Goal: Task Accomplishment & Management: Complete application form

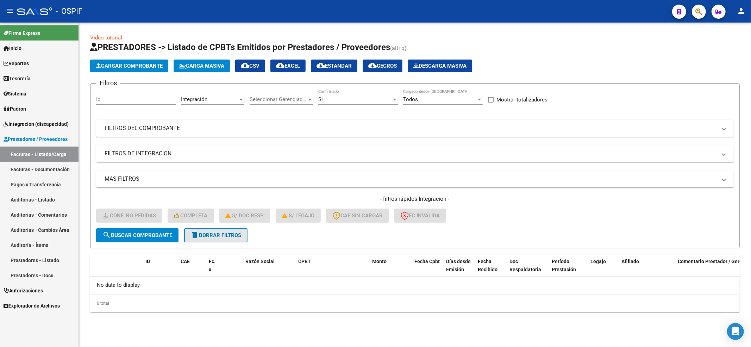
click at [222, 238] on button "delete Borrar Filtros" at bounding box center [215, 235] width 63 height 14
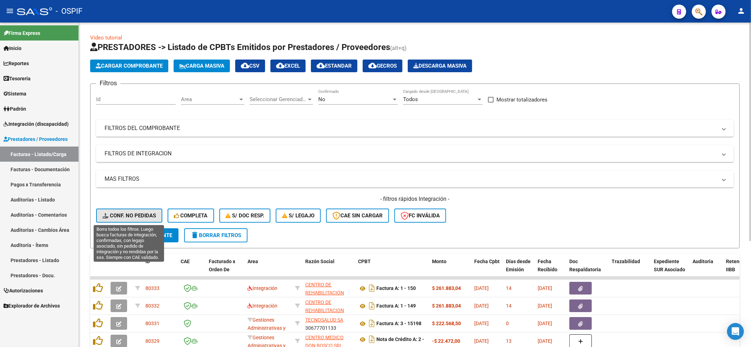
click at [127, 218] on span "Conf. no pedidas" at bounding box center [129, 215] width 54 height 6
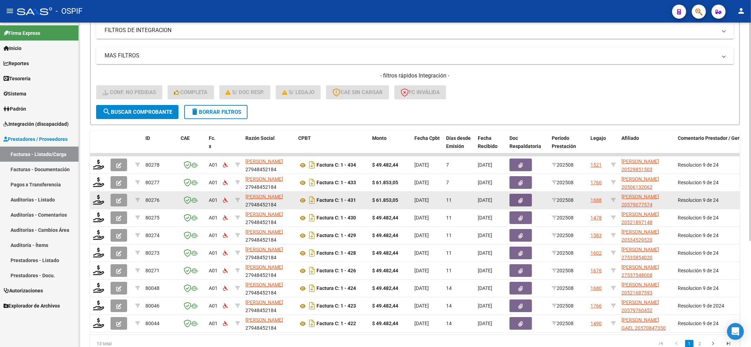
scroll to position [158, 0]
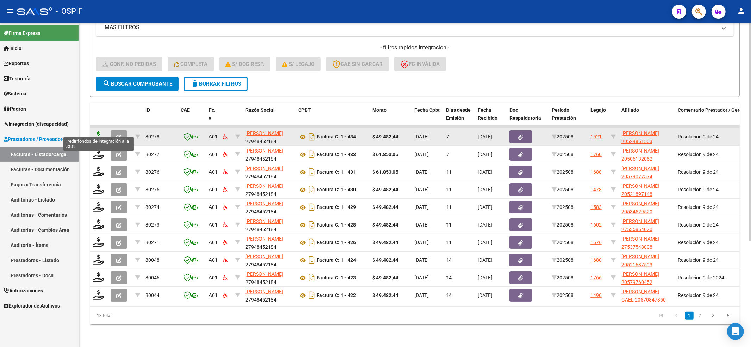
click at [101, 131] on icon at bounding box center [98, 136] width 11 height 10
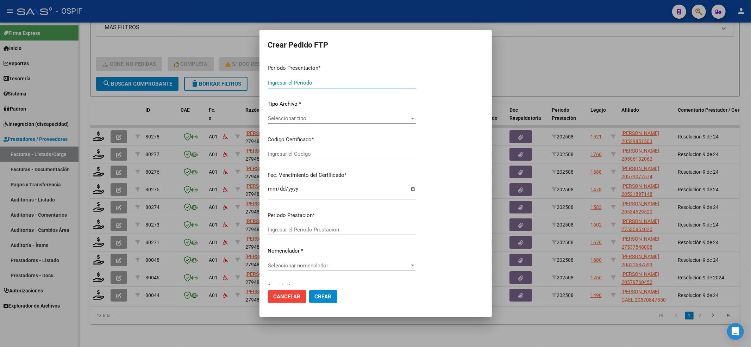
type input "202508"
type input "$ 49.482,44"
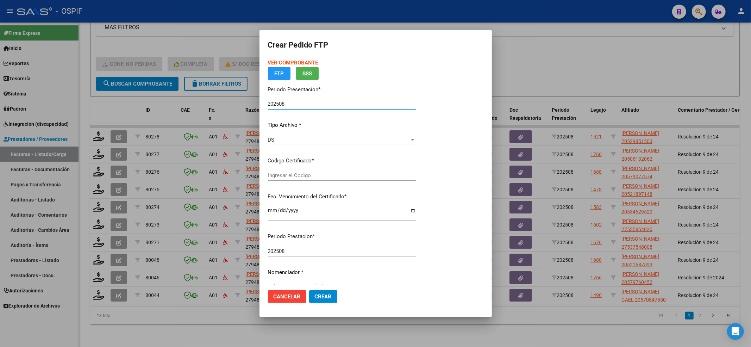
type input "02-00052985150-20211112-20241112-BS-427"
type input "[DATE]"
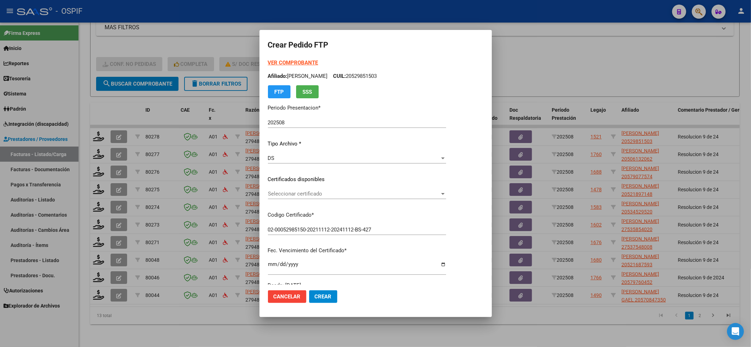
click at [282, 200] on div "Seleccionar certificado Seleccionar certificado" at bounding box center [357, 196] width 178 height 17
drag, startPoint x: 281, startPoint y: 188, endPoint x: 276, endPoint y: 206, distance: 18.4
click at [280, 187] on div "VER COMPROBANTE ARCA Padrón Afiliado: [PERSON_NAME]: 20529851503 FTP SSS Period…" at bounding box center [357, 174] width 178 height 230
click at [278, 196] on span "Seleccionar certificado" at bounding box center [354, 193] width 172 height 6
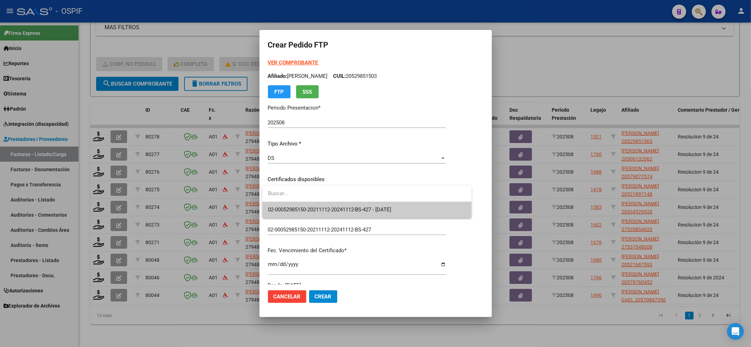
click at [283, 204] on span "02-00052985150-20211112-20241112-BS-427 - [DATE]" at bounding box center [367, 210] width 198 height 16
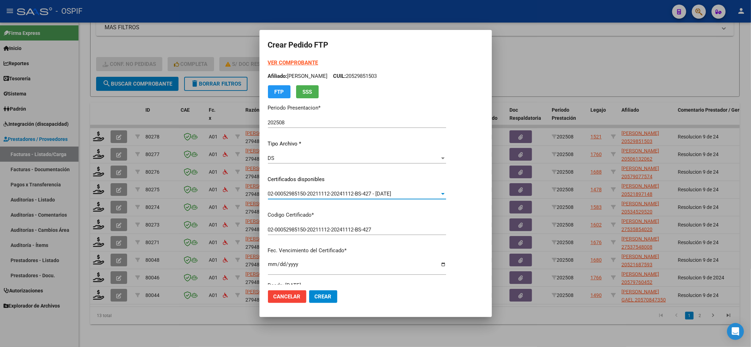
scroll to position [227, 0]
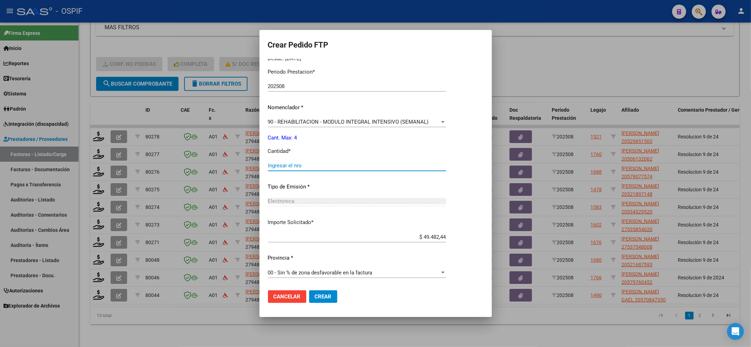
click at [289, 164] on input "Ingresar el nro" at bounding box center [357, 165] width 178 height 6
type input "4"
click at [323, 287] on mat-dialog-actions "Cancelar Crear" at bounding box center [375, 296] width 215 height 24
click at [323, 294] on span "Crear" at bounding box center [323, 296] width 17 height 6
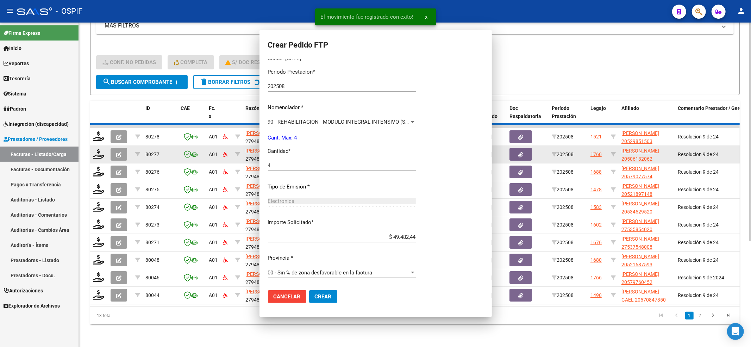
scroll to position [0, 0]
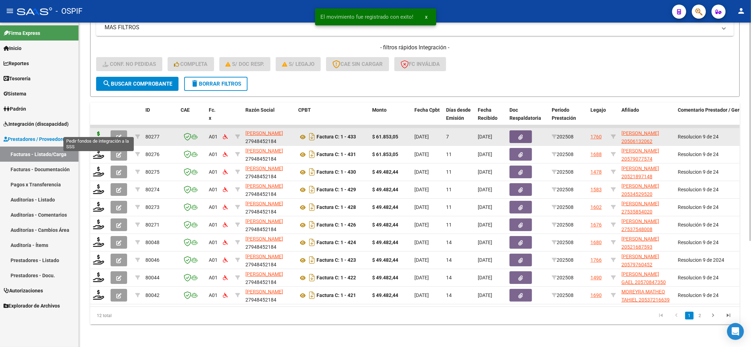
click at [99, 131] on icon at bounding box center [98, 136] width 11 height 10
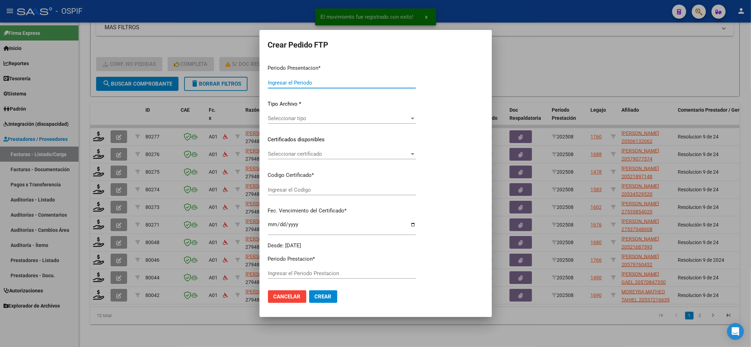
type input "202508"
type input "$ 61.853,05"
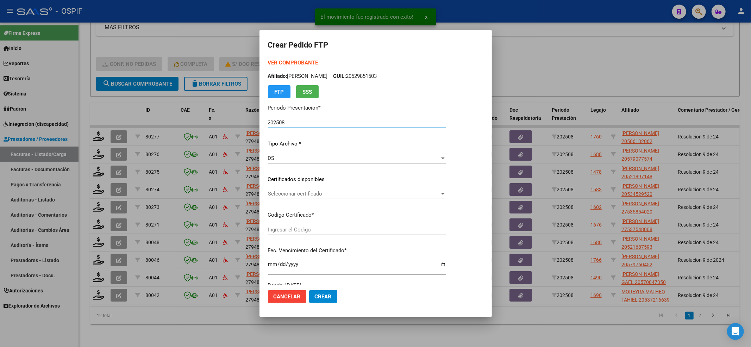
type input "0200050613206-20241106-20271106-BUE-427"
type input "[DATE]"
click at [286, 199] on div "Seleccionar certificado Seleccionar certificado" at bounding box center [357, 193] width 178 height 11
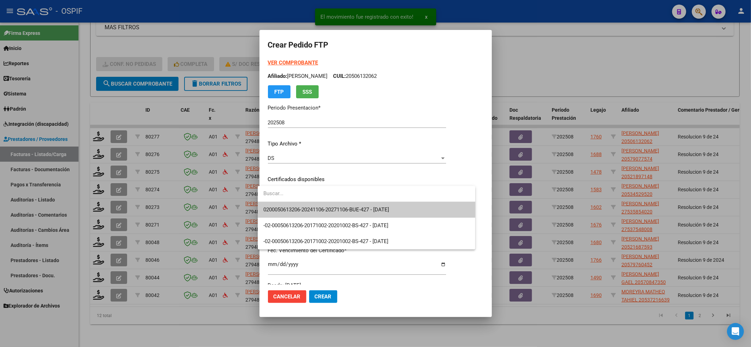
click at [287, 205] on span "0200050613206-20241106-20271106-BUE-427 - [DATE]" at bounding box center [366, 210] width 206 height 16
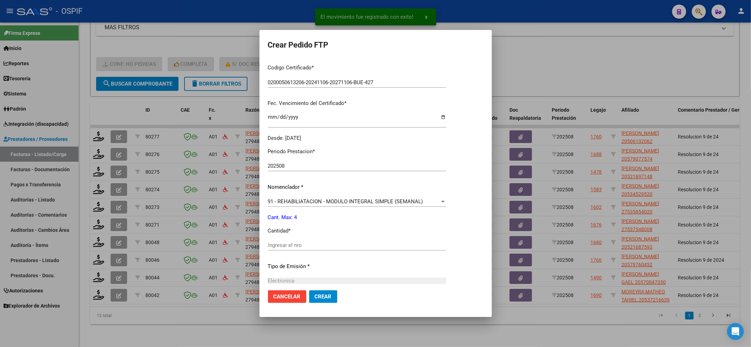
scroll to position [227, 0]
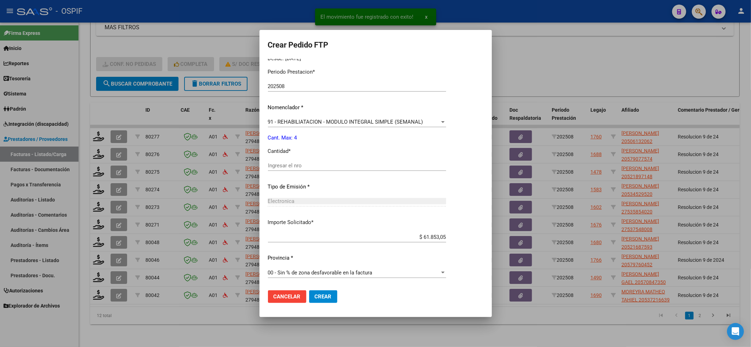
click at [285, 159] on div "Periodo Prestacion * 202508 Ingresar el Periodo Prestacion Nomenclador * 91 - R…" at bounding box center [357, 174] width 178 height 222
click at [283, 167] on input "Ingresar el nro" at bounding box center [357, 165] width 178 height 6
type input "4"
click at [315, 294] on span "Crear" at bounding box center [323, 296] width 17 height 6
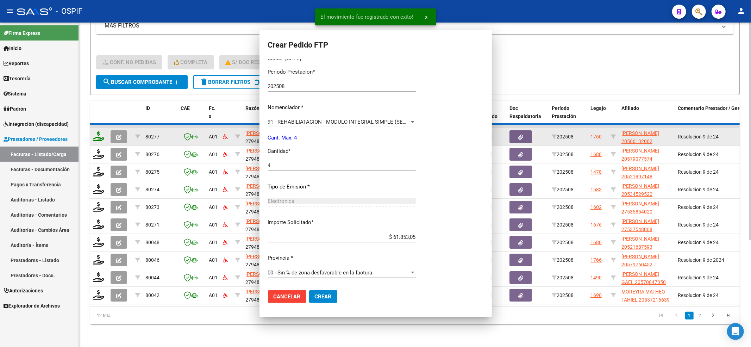
scroll to position [0, 0]
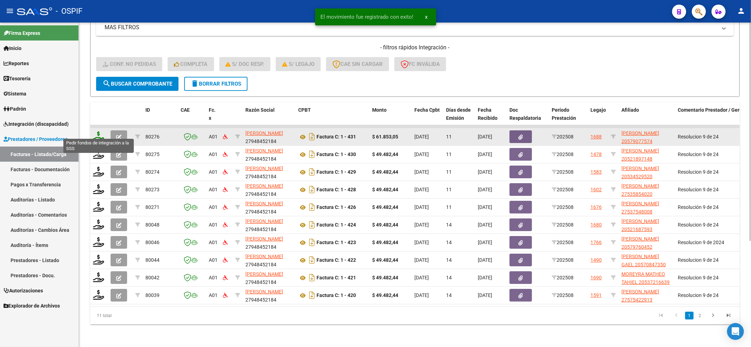
click at [96, 134] on icon at bounding box center [98, 136] width 11 height 10
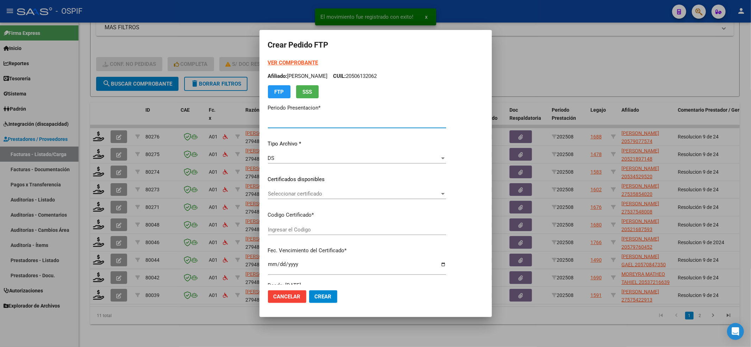
type input "202508"
type input "$ 61.853,05"
type input "0200057907757-20230804-20280804-AND-297"
type input "[DATE]"
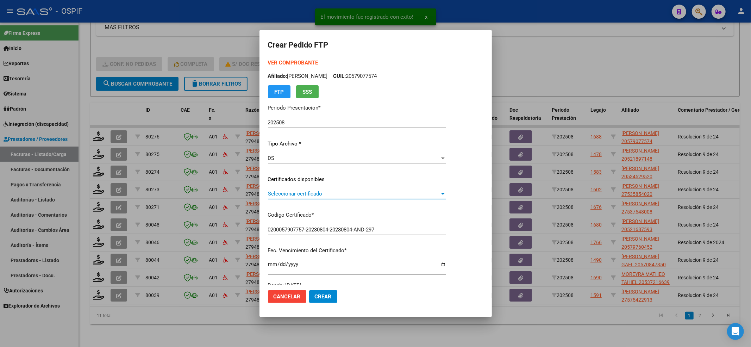
click at [301, 195] on span "Seleccionar certificado" at bounding box center [354, 193] width 172 height 6
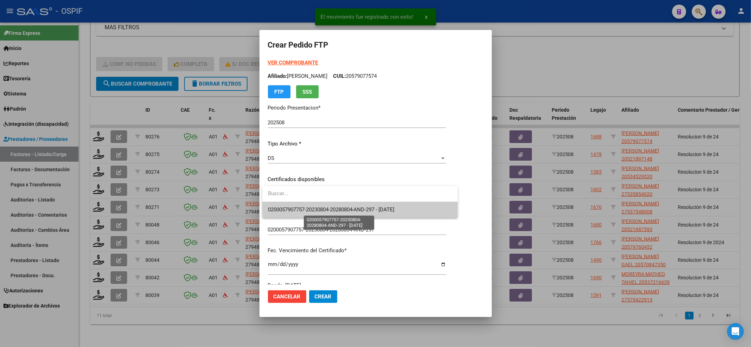
click at [295, 206] on span "0200057907757-20230804-20280804-AND-297 - [DATE]" at bounding box center [331, 209] width 127 height 6
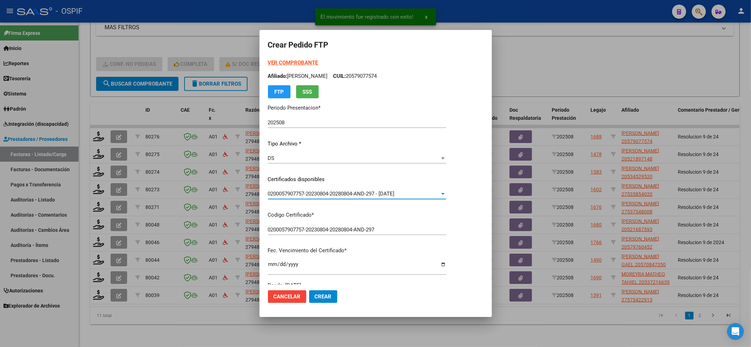
scroll to position [141, 0]
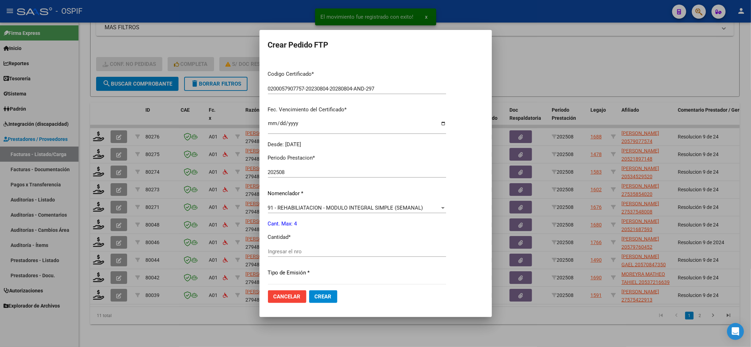
click at [295, 245] on div "Periodo Prestacion * 202508 Ingresar el Periodo Prestacion Nomenclador * 91 - R…" at bounding box center [357, 260] width 178 height 222
click at [298, 250] on input "4" at bounding box center [357, 251] width 178 height 6
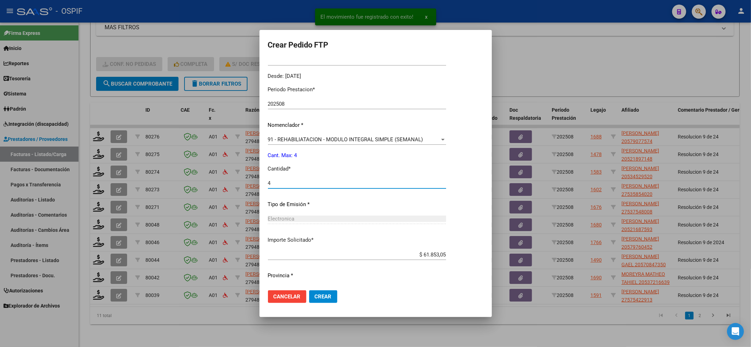
scroll to position [227, 0]
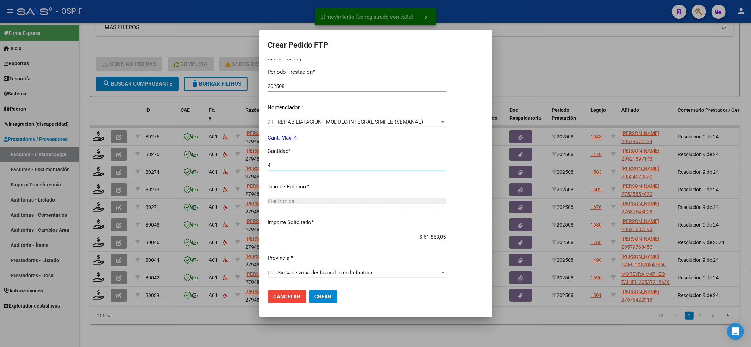
type input "4"
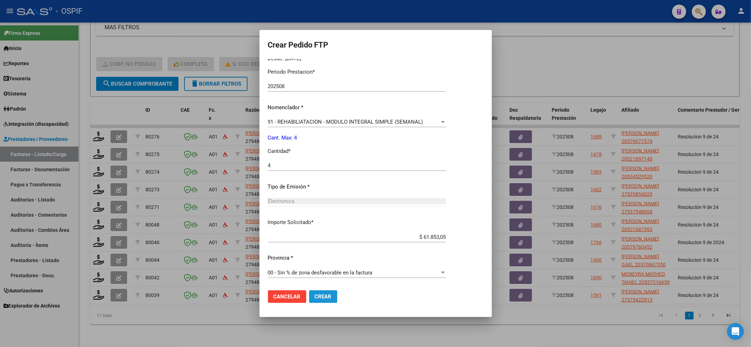
click at [331, 298] on span "Crear" at bounding box center [323, 296] width 17 height 6
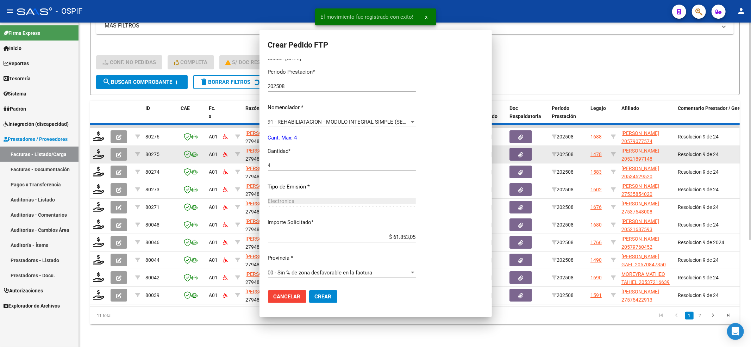
scroll to position [0, 0]
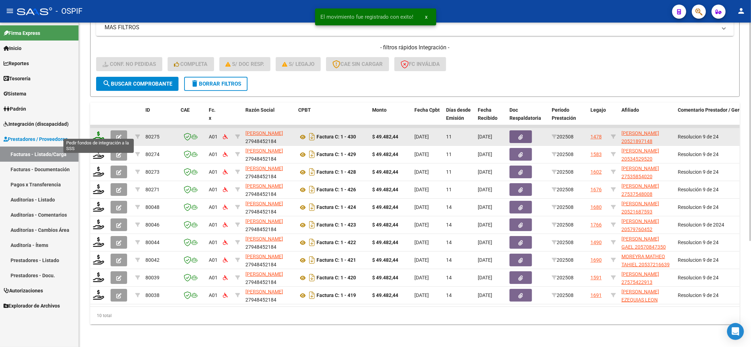
click at [99, 132] on icon at bounding box center [98, 136] width 11 height 10
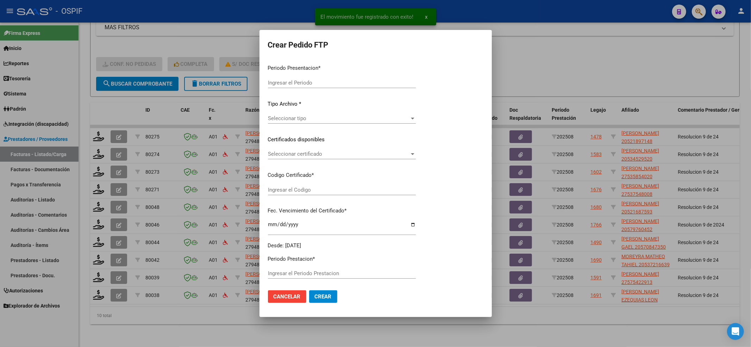
type input "202508"
type input "$ 49.482,44"
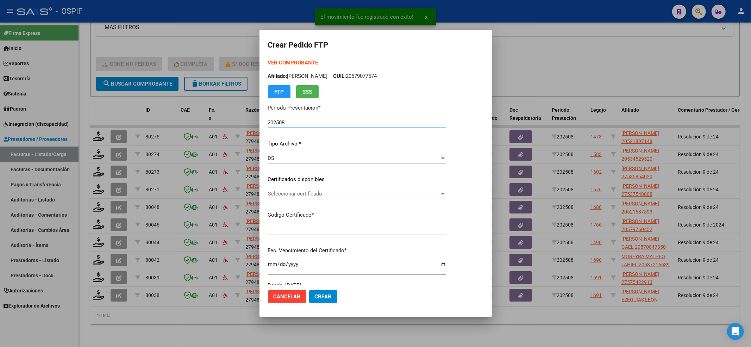
type input "02-00052189714-20220127-20270127-BS-427"
type input "[DATE]"
click at [282, 199] on div "Seleccionar certificado Seleccionar certificado" at bounding box center [369, 196] width 203 height 17
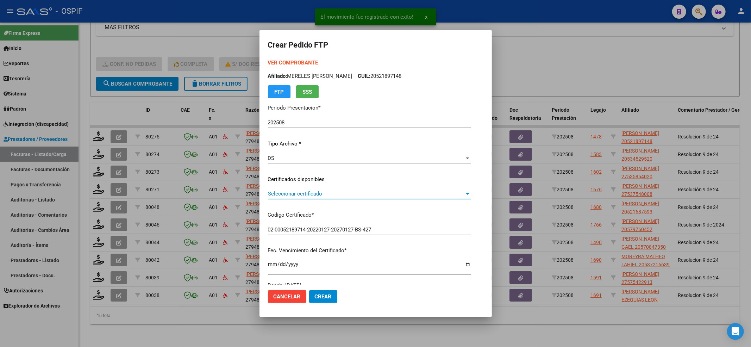
click at [280, 193] on span "Seleccionar certificado" at bounding box center [366, 193] width 196 height 6
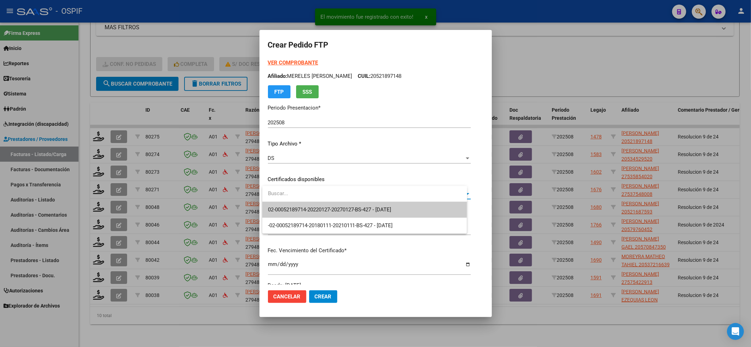
click at [280, 206] on span "02-00052189714-20220127-20270127-BS-427 - [DATE]" at bounding box center [330, 209] width 124 height 6
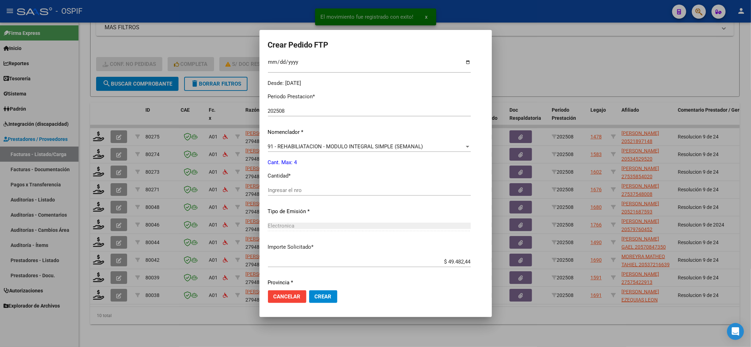
scroll to position [227, 0]
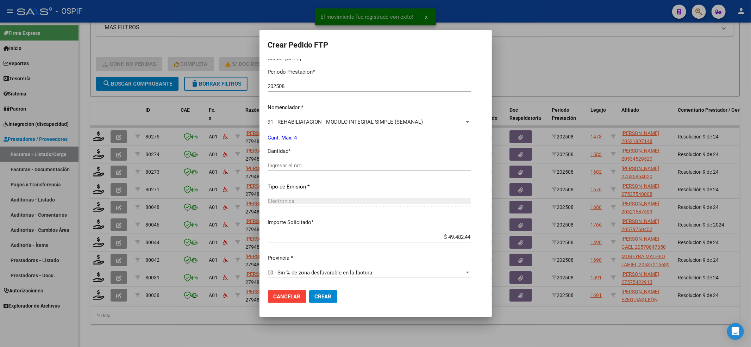
click at [292, 168] on input "Ingresar el nro" at bounding box center [369, 165] width 203 height 6
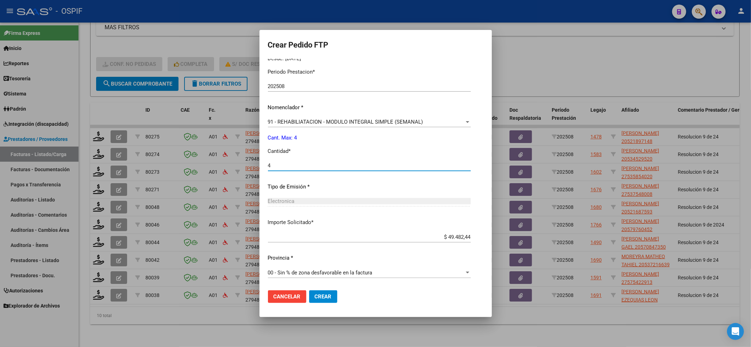
type input "4"
click at [326, 303] on mat-dialog-actions "Cancelar Crear" at bounding box center [375, 296] width 215 height 24
click at [323, 296] on span "Crear" at bounding box center [323, 296] width 17 height 6
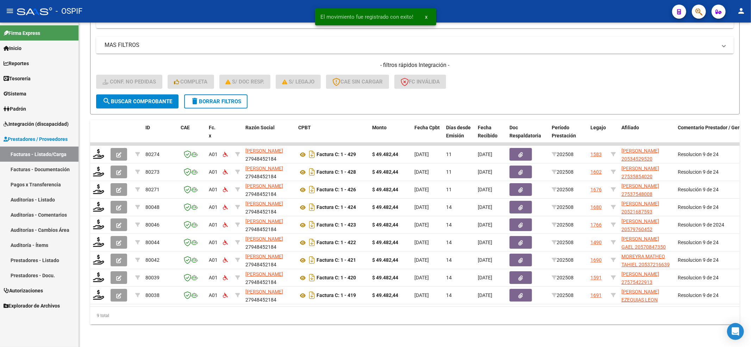
scroll to position [140, 0]
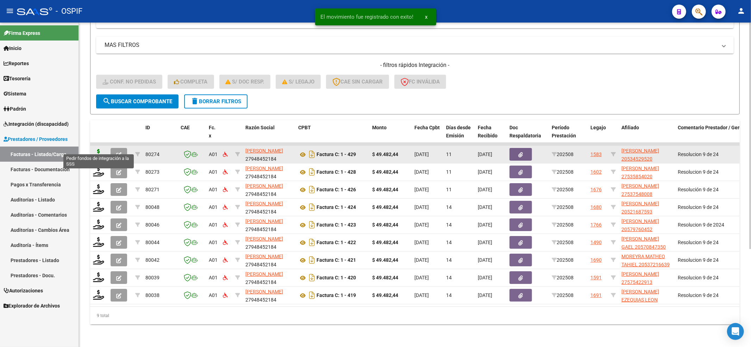
click at [102, 149] on icon at bounding box center [98, 154] width 11 height 10
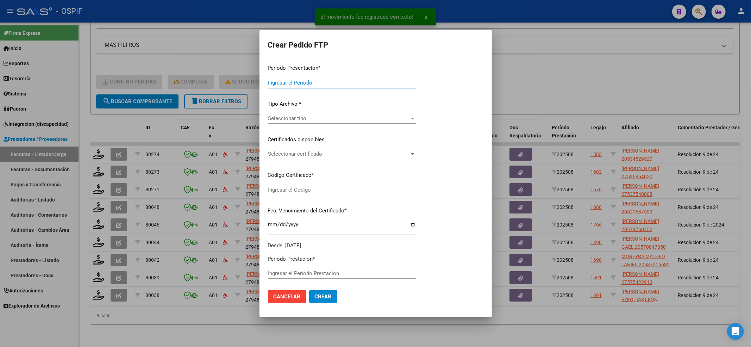
type input "202508"
type input "$ 49.482,44"
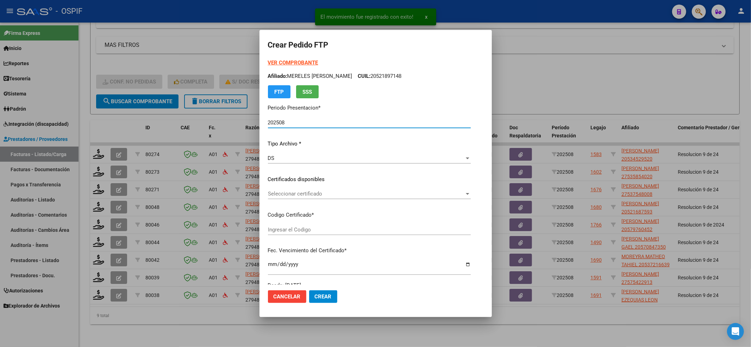
type input "0200053452952-20240423-20290423-BUE-427"
type input "[DATE]"
click at [303, 192] on span "Seleccionar certificado" at bounding box center [354, 193] width 172 height 6
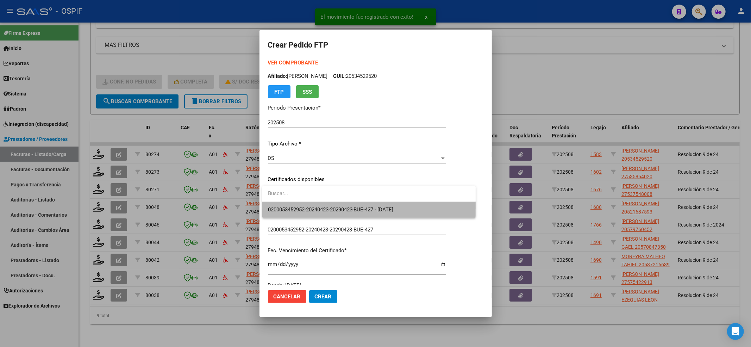
click at [301, 205] on span "0200053452952-20240423-20290423-BUE-427 - [DATE]" at bounding box center [369, 210] width 202 height 16
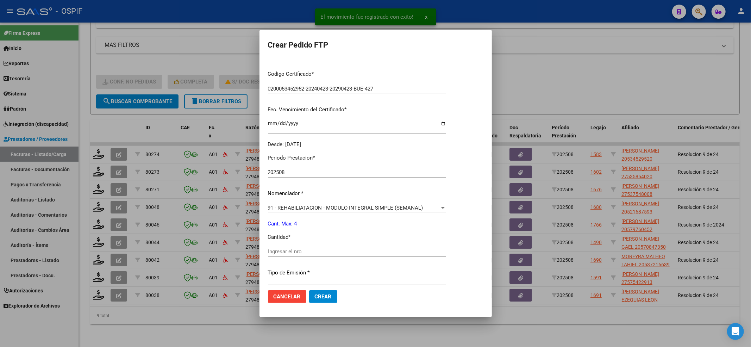
drag, startPoint x: 296, startPoint y: 247, endPoint x: 295, endPoint y: 254, distance: 6.8
click at [295, 249] on div "Ingresar el nro" at bounding box center [357, 251] width 178 height 11
click at [295, 254] on input "Ingresar el nro" at bounding box center [357, 251] width 178 height 6
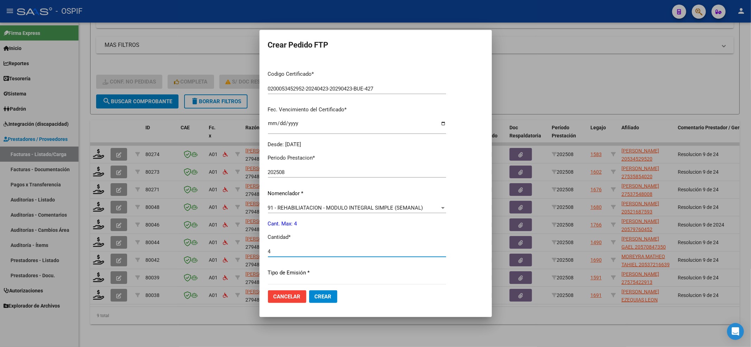
type input "4"
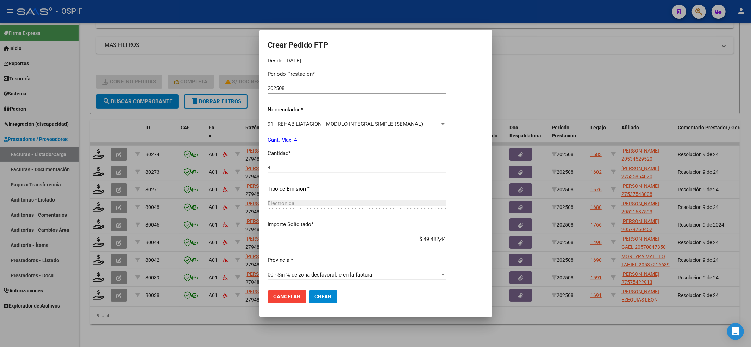
scroll to position [227, 0]
click at [316, 293] on span "Crear" at bounding box center [323, 296] width 17 height 6
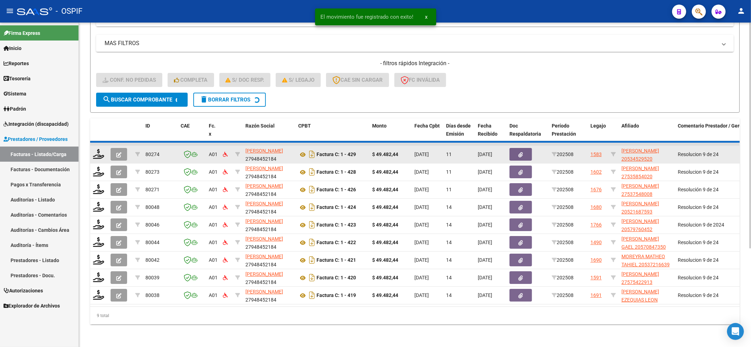
scroll to position [123, 0]
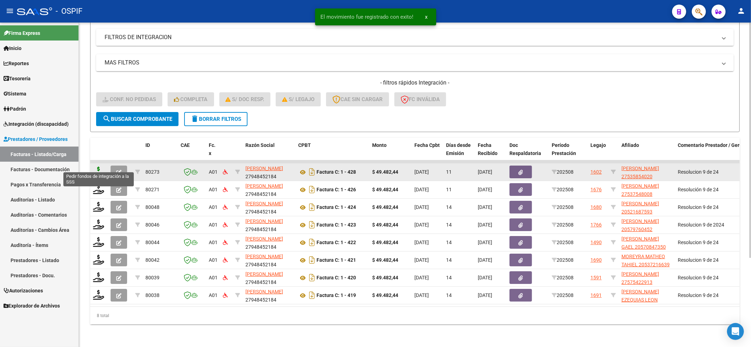
click at [98, 168] on icon at bounding box center [98, 172] width 11 height 10
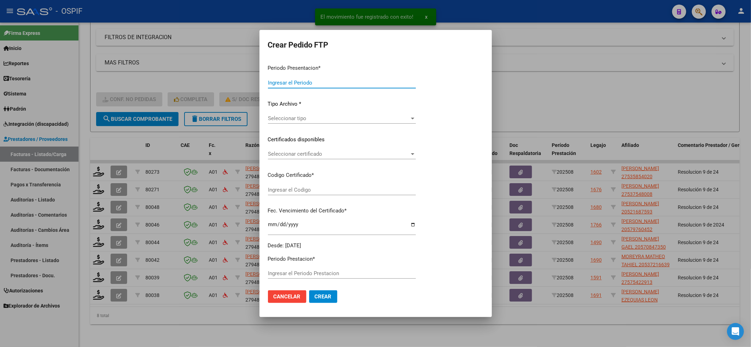
type input "202508"
type input "$ 49.482,44"
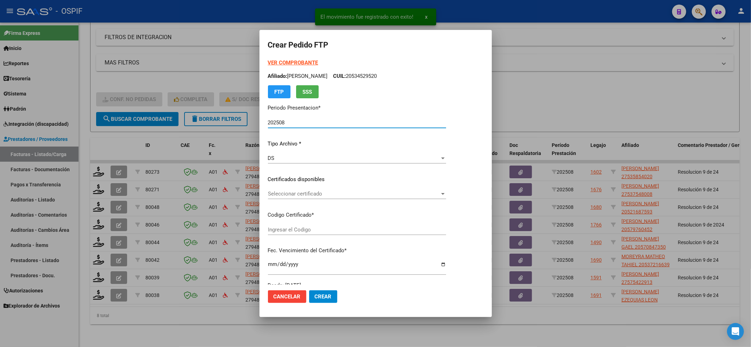
type input "010005358540220230630-20260630-BS-427"
type input "[DATE]"
click at [273, 199] on div "Seleccionar certificado Seleccionar certificado" at bounding box center [357, 196] width 178 height 17
click at [275, 195] on span "Seleccionar certificado" at bounding box center [354, 193] width 172 height 6
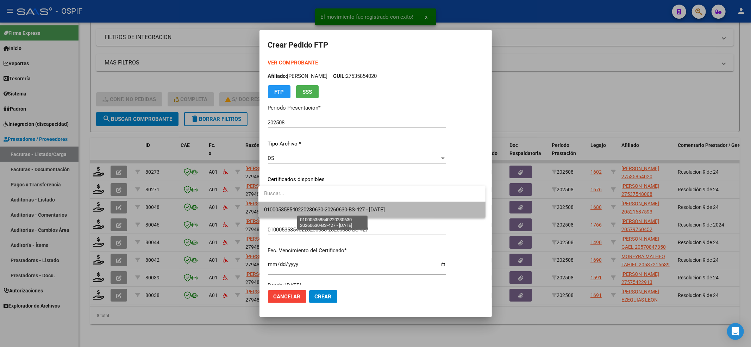
click at [281, 206] on span "010005358540220230630-20260630-BS-427 - [DATE]" at bounding box center [324, 209] width 121 height 6
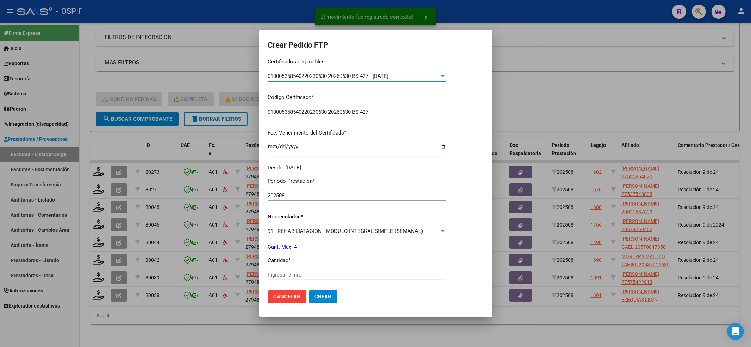
scroll to position [227, 0]
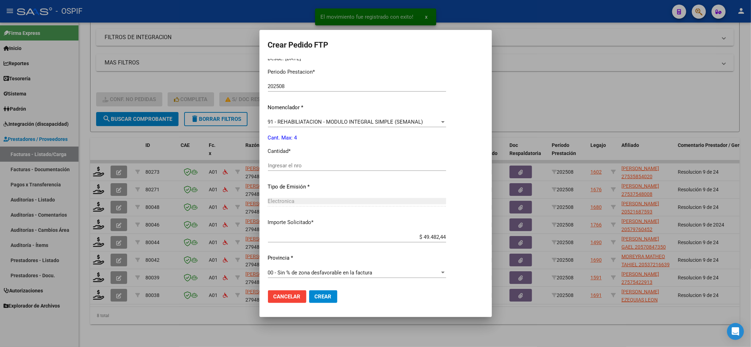
click at [288, 161] on div "Ingresar el nro" at bounding box center [357, 165] width 178 height 11
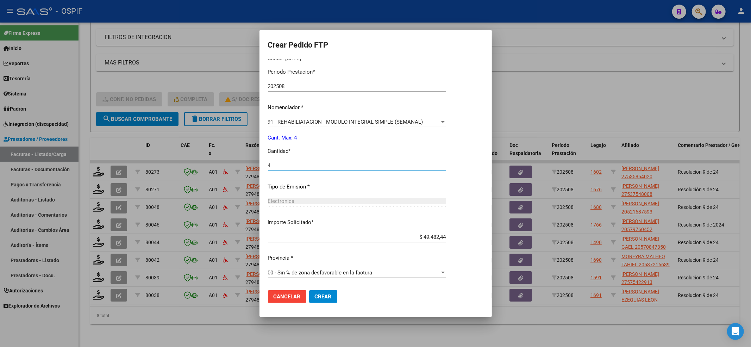
type input "4"
click at [330, 290] on button "Crear" at bounding box center [323, 296] width 28 height 13
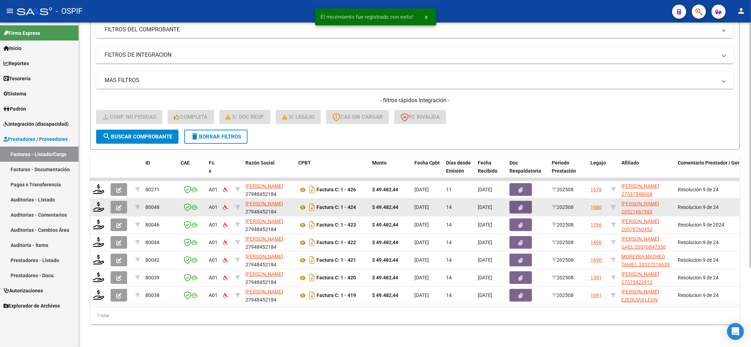
scroll to position [105, 0]
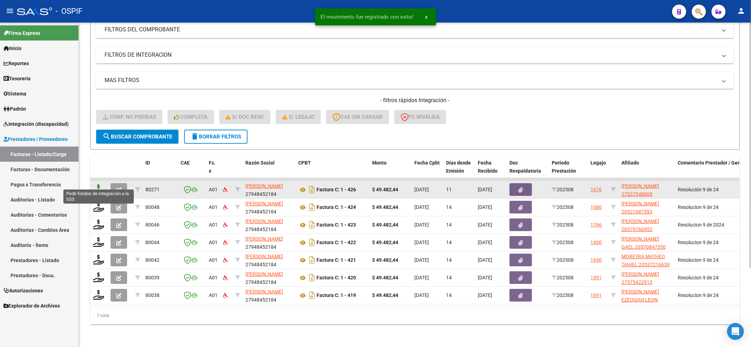
click at [100, 185] on icon at bounding box center [98, 189] width 11 height 10
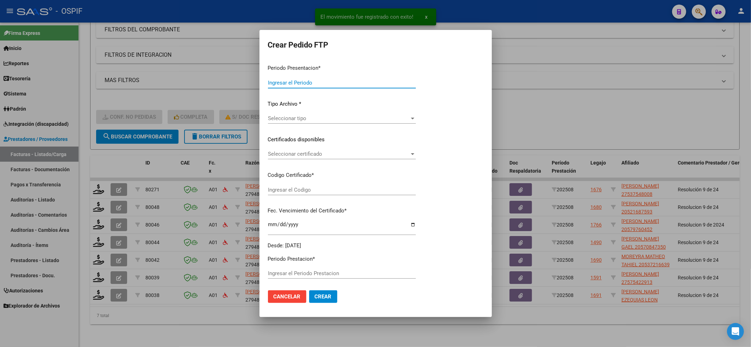
type input "202508"
type input "$ 49.482,44"
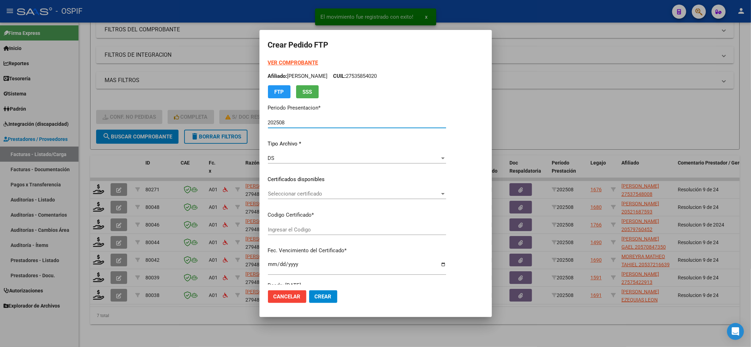
type input "0100053754800-20250106-20280106-BS-427"
type input "[DATE]"
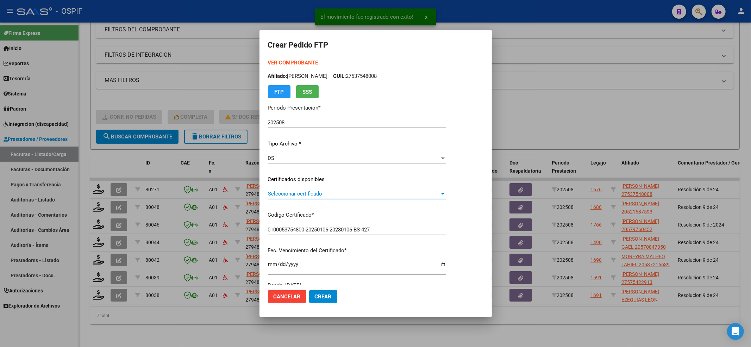
click at [354, 196] on span "Seleccionar certificado" at bounding box center [354, 193] width 172 height 6
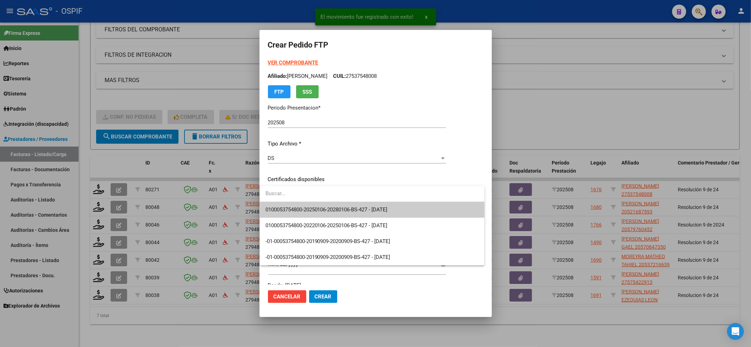
click at [351, 200] on input "dropdown search" at bounding box center [372, 194] width 225 height 16
click at [347, 208] on span "0100053754800-20250106-20280106-BS-427 - [DATE]" at bounding box center [326, 209] width 122 height 6
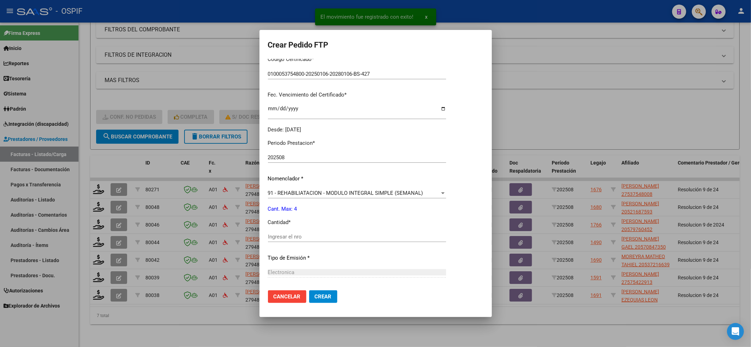
scroll to position [188, 0]
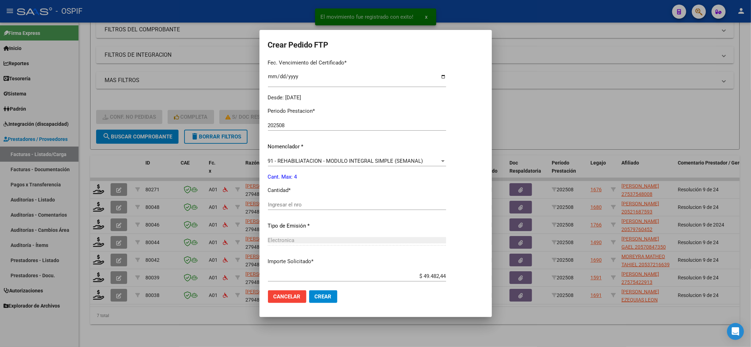
click at [342, 206] on input "Ingresar el nro" at bounding box center [357, 204] width 178 height 6
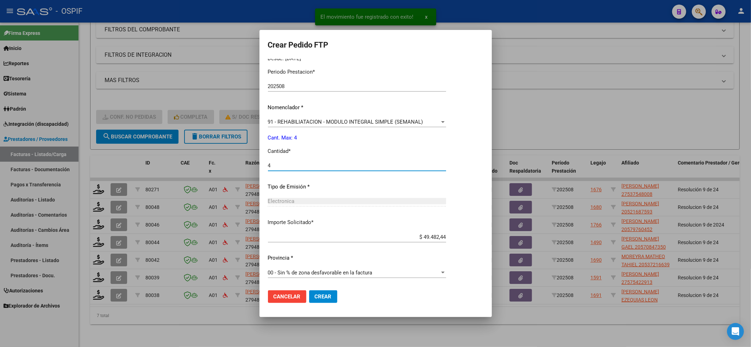
type input "4"
click at [324, 306] on mat-dialog-actions "Cancelar Crear" at bounding box center [375, 296] width 215 height 24
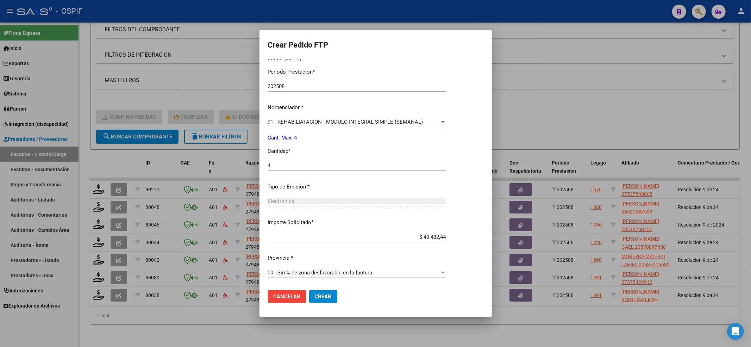
click at [322, 299] on span "Crear" at bounding box center [323, 296] width 17 height 6
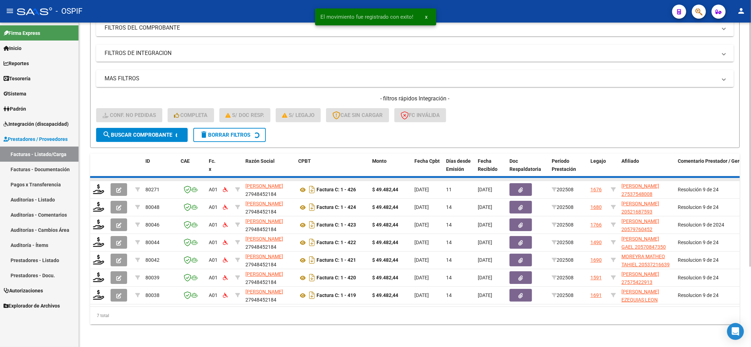
scroll to position [87, 0]
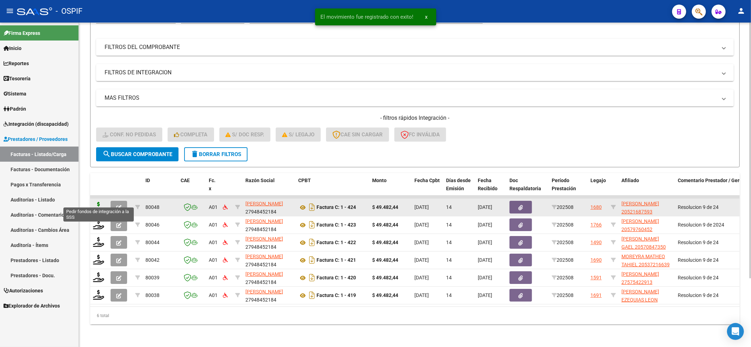
click at [98, 202] on icon at bounding box center [98, 207] width 11 height 10
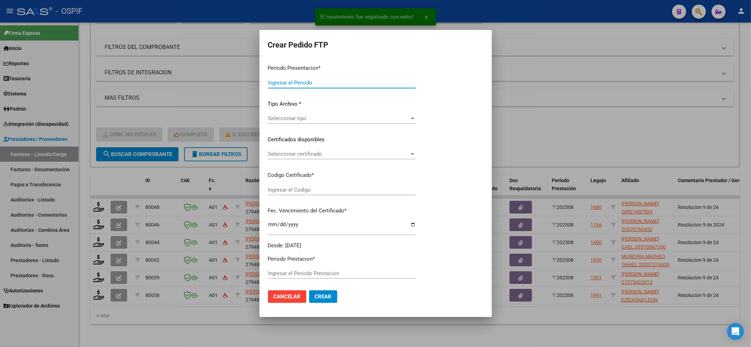
type input "202508"
type input "$ 49.482,44"
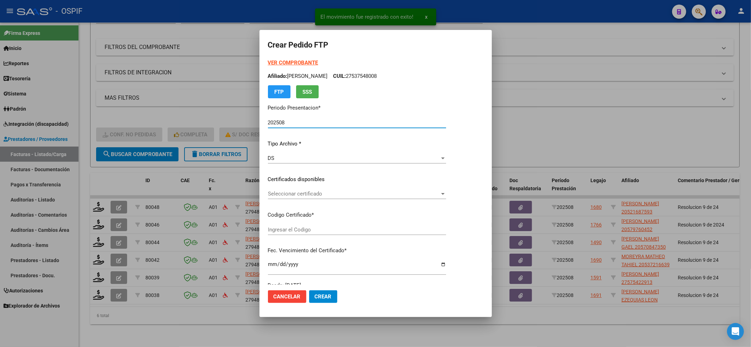
type input "02-00052168759-20220705-20250705-BS-427"
type input "[DATE]"
drag, startPoint x: 401, startPoint y: 185, endPoint x: 398, endPoint y: 193, distance: 9.2
click at [401, 188] on div "VER COMPROBANTE ARCA Padrón Afiliado: [PERSON_NAME] [PERSON_NAME]: 20521687593 …" at bounding box center [357, 174] width 178 height 230
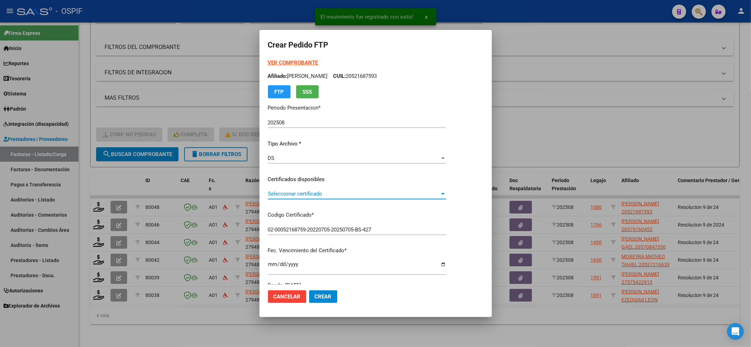
click at [378, 196] on span "Seleccionar certificado" at bounding box center [354, 193] width 172 height 6
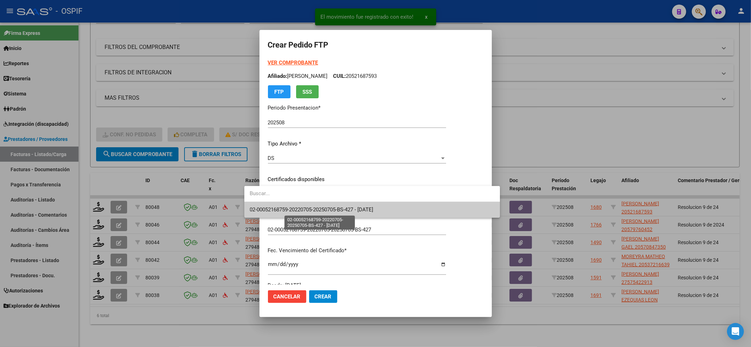
drag, startPoint x: 378, startPoint y: 196, endPoint x: 334, endPoint y: 209, distance: 45.9
click at [334, 209] on span "02-00052168759-20220705-20250705-BS-427 - [DATE]" at bounding box center [312, 209] width 124 height 6
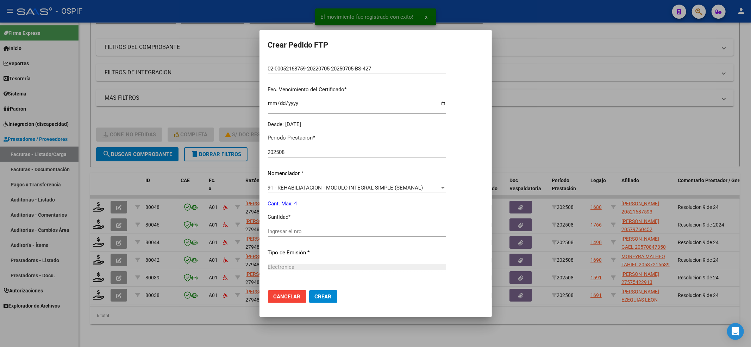
scroll to position [227, 0]
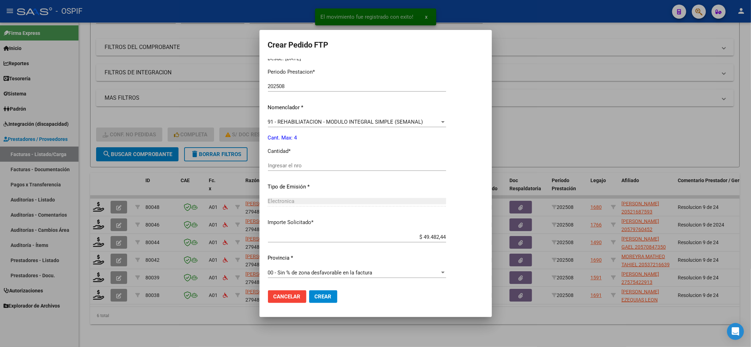
click at [294, 171] on div "Ingresar el nro" at bounding box center [357, 168] width 178 height 17
click at [293, 168] on input "Ingresar el nro" at bounding box center [357, 165] width 178 height 6
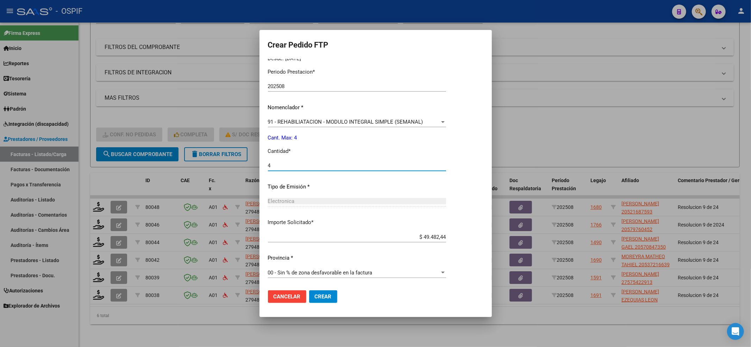
type input "4"
click at [309, 300] on button "Crear" at bounding box center [323, 296] width 28 height 13
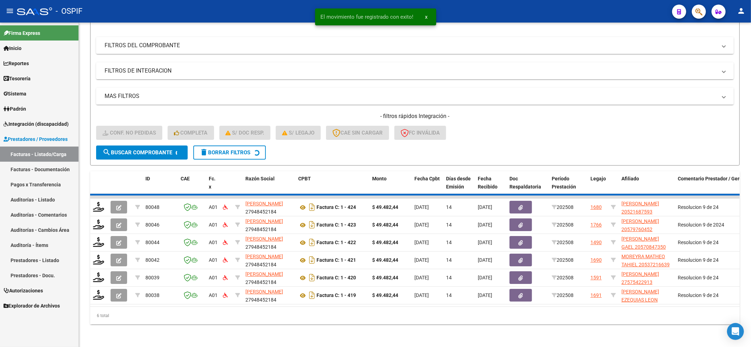
scroll to position [70, 0]
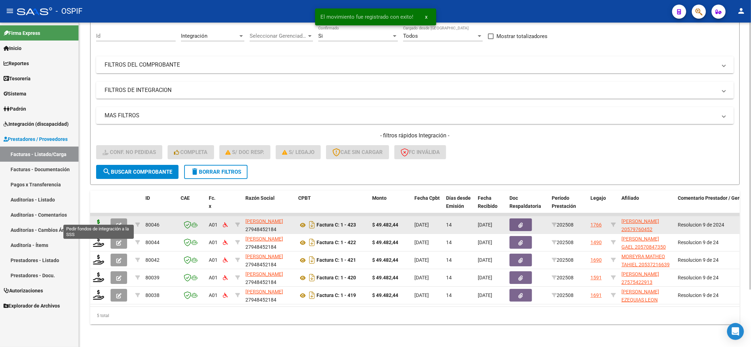
click at [94, 219] on icon at bounding box center [98, 224] width 11 height 10
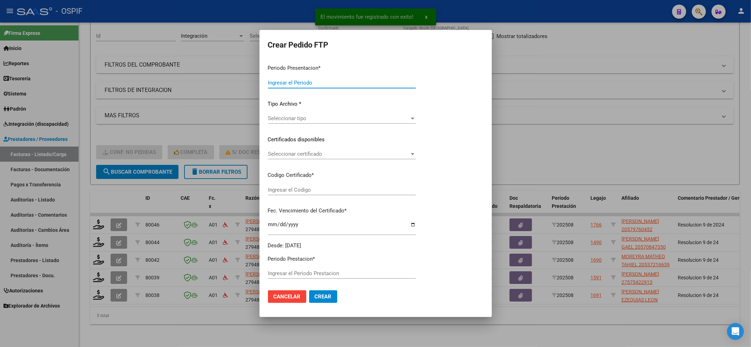
type input "202508"
type input "$ 49.482,44"
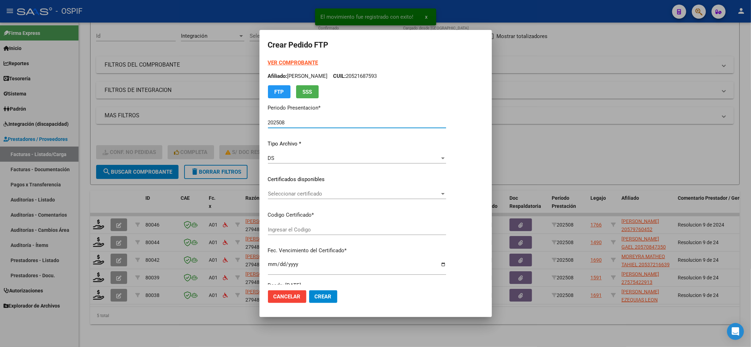
type input "0200057976045-20250114-20300114-bue-427"
type input "[DATE]"
click at [268, 193] on span "Seleccionar certificado" at bounding box center [354, 193] width 172 height 6
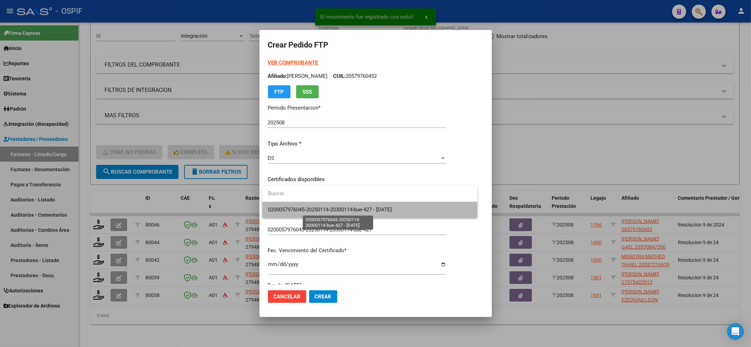
click at [276, 206] on span "0200057976045-20250114-20300114-bue-427 - [DATE]" at bounding box center [330, 209] width 124 height 6
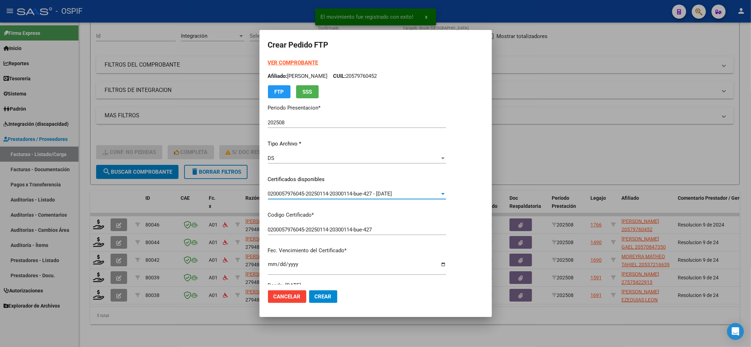
scroll to position [141, 0]
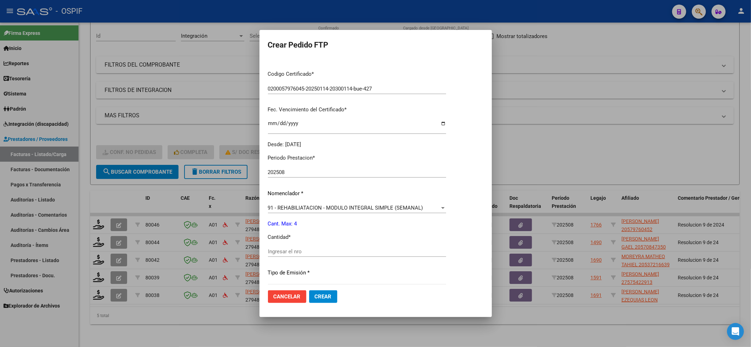
click at [319, 255] on div "Ingresar el nro" at bounding box center [357, 251] width 178 height 11
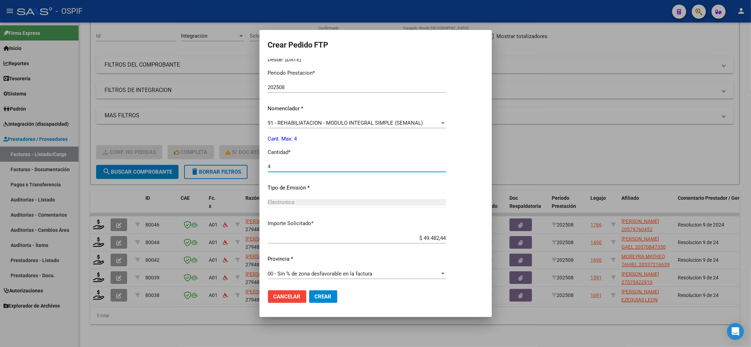
scroll to position [227, 0]
type input "4"
click at [333, 288] on mat-dialog-actions "Cancelar Crear" at bounding box center [375, 296] width 215 height 24
click at [327, 299] on span "Crear" at bounding box center [323, 296] width 17 height 6
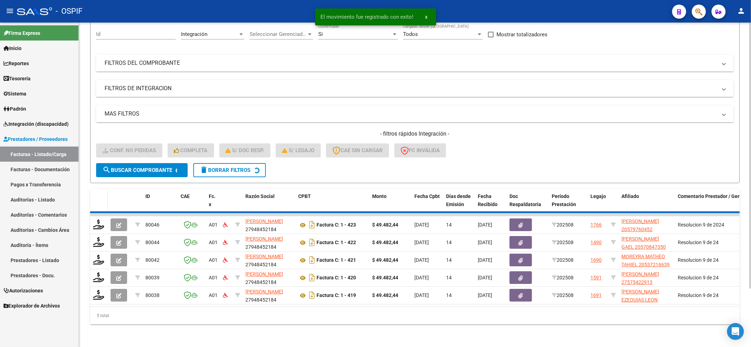
scroll to position [52, 0]
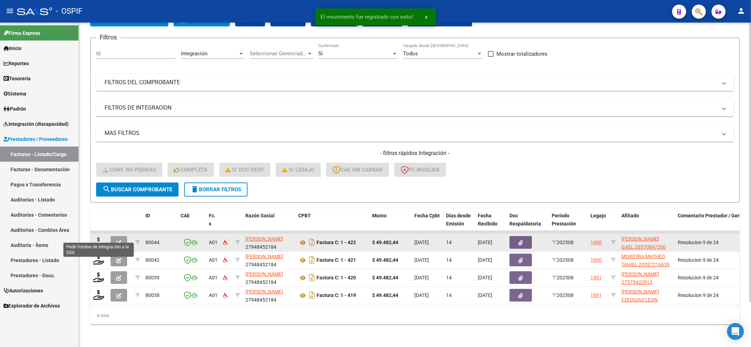
click at [98, 238] on icon at bounding box center [98, 242] width 11 height 10
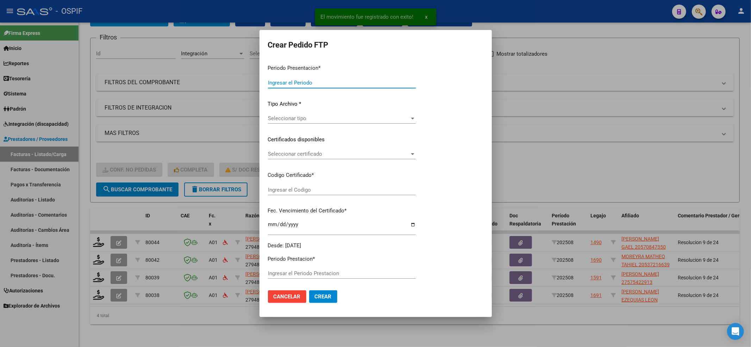
type input "202508"
type input "$ 49.482,44"
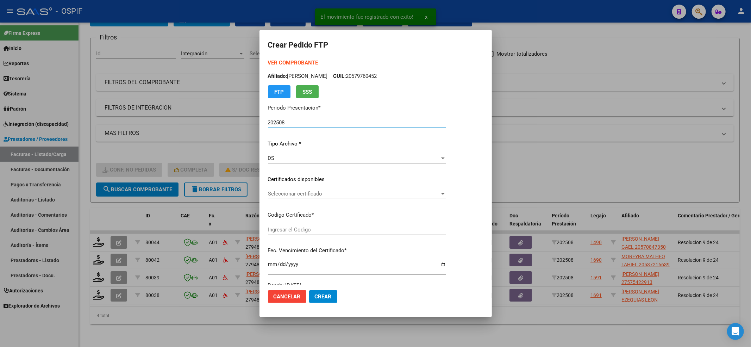
type input "0200057084735-20230410-20260410-BS-427"
type input "[DATE]"
click at [300, 191] on span "Seleccionar certificado" at bounding box center [361, 193] width 186 height 6
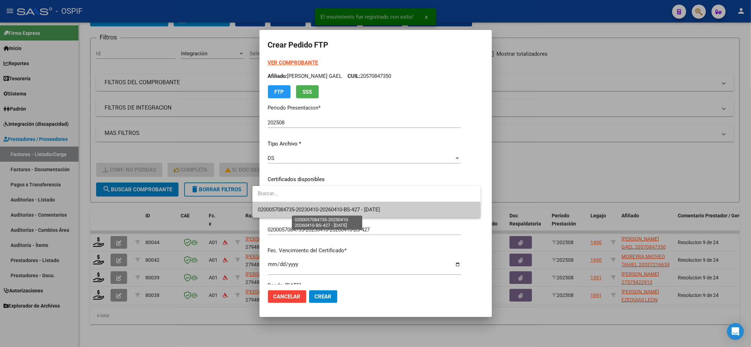
click at [292, 213] on span "0200057084735-20230410-20260410-BS-427 - [DATE]" at bounding box center [319, 209] width 122 height 6
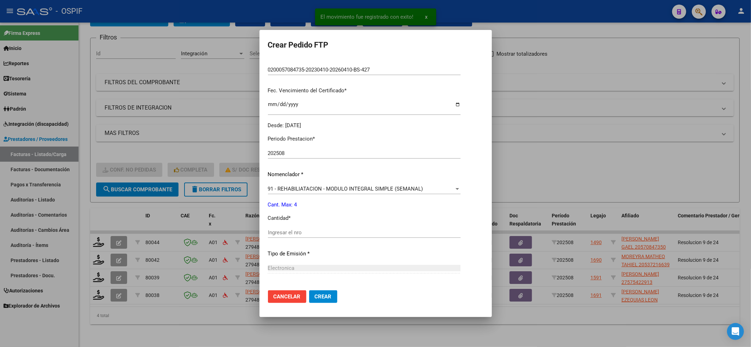
scroll to position [227, 0]
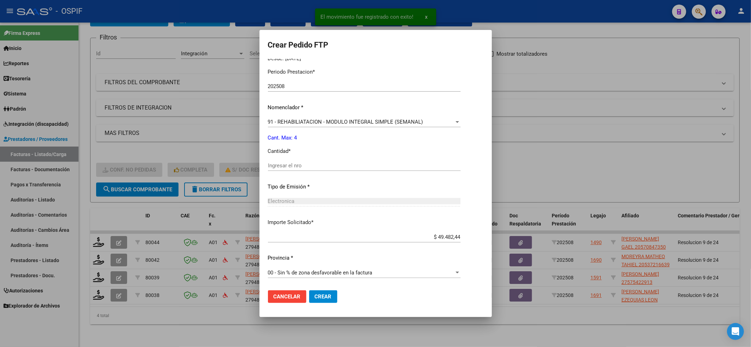
click at [284, 170] on div "Ingresar el nro" at bounding box center [364, 165] width 193 height 11
type input "4"
click at [315, 294] on span "Crear" at bounding box center [323, 296] width 17 height 6
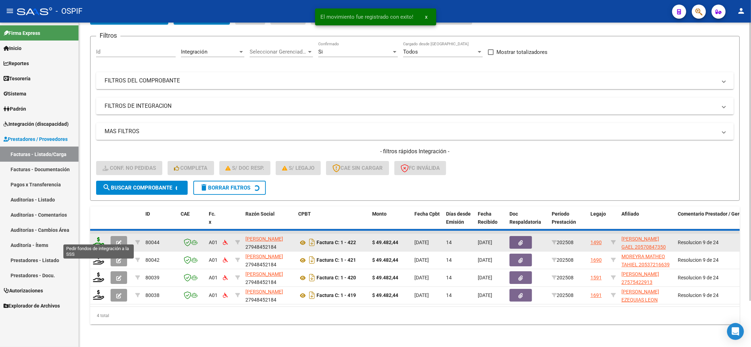
scroll to position [35, 0]
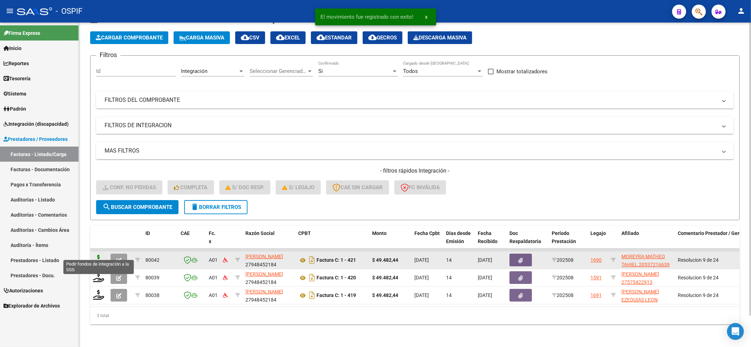
click at [97, 255] on icon at bounding box center [98, 260] width 11 height 10
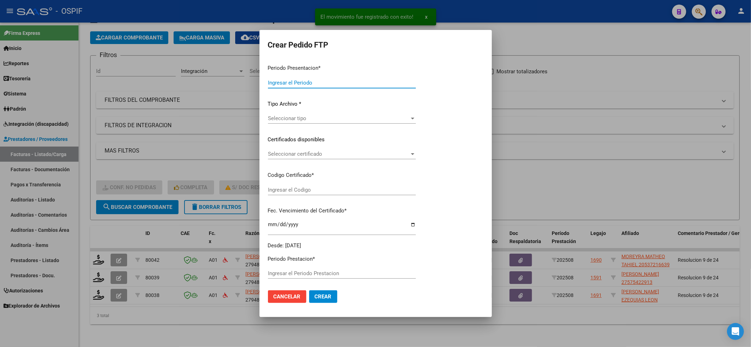
type input "202508"
type input "$ 49.482,44"
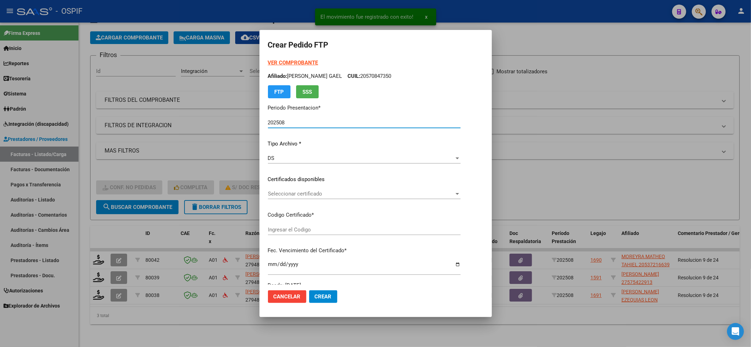
type input "0200053721663-20210611-20260611-BS-427"
type input "[DATE]"
click at [299, 190] on div "Seleccionar certificado Seleccionar certificado" at bounding box center [370, 193] width 204 height 11
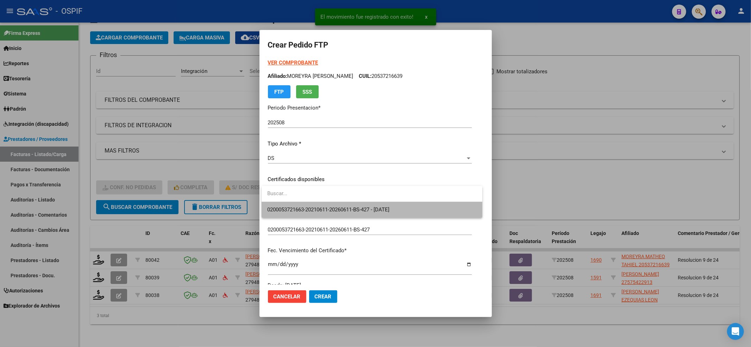
click at [299, 204] on span "0200053721663-20210611-20260611-BS-427 - [DATE]" at bounding box center [371, 210] width 209 height 16
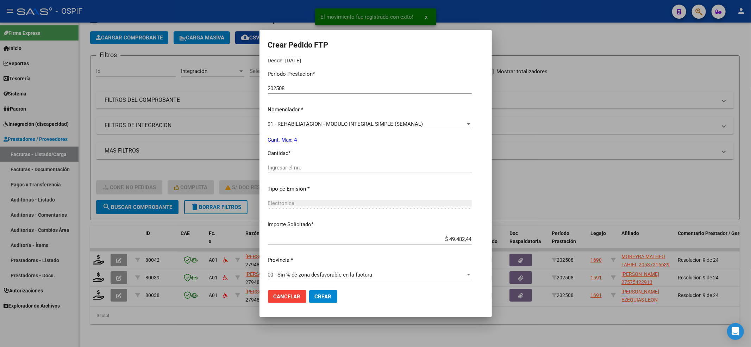
scroll to position [227, 0]
click at [286, 157] on div "Periodo Prestacion * 202508 Ingresar el Periodo Prestacion Nomenclador * 91 - R…" at bounding box center [370, 174] width 204 height 222
click at [287, 162] on input "Ingresar el nro" at bounding box center [370, 165] width 204 height 6
type input "4"
click at [331, 293] on button "Crear" at bounding box center [323, 296] width 28 height 13
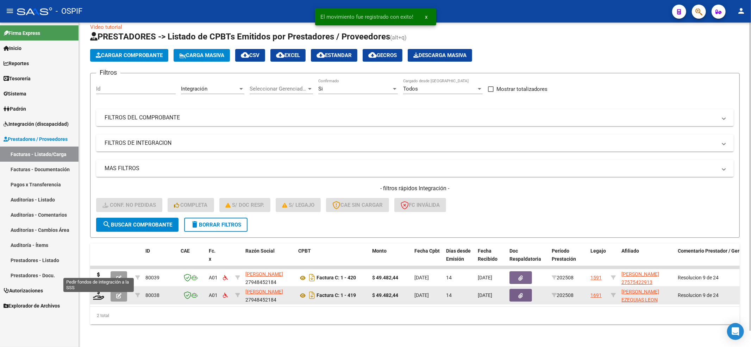
scroll to position [17, 0]
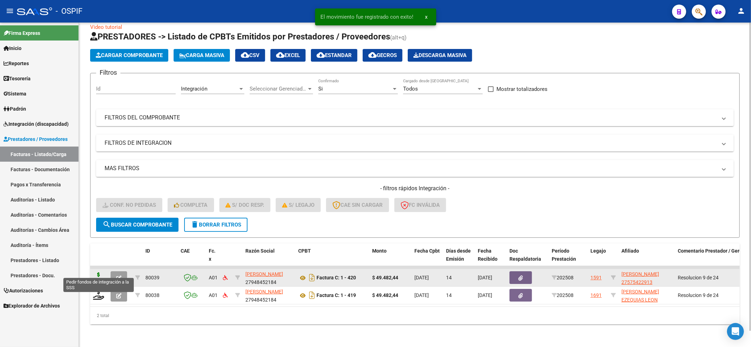
click at [97, 272] on icon at bounding box center [98, 277] width 11 height 10
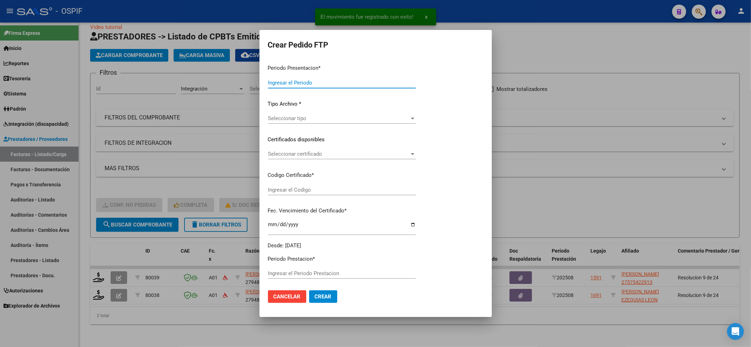
type input "202508"
type input "$ 49.482,44"
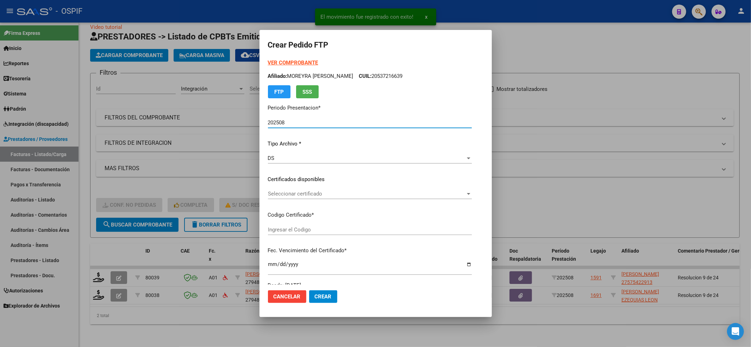
type input "01-00057542291-20220602-20250602-BS-427"
type input "[DATE]"
click at [367, 199] on div "Seleccionar certificado Seleccionar certificado" at bounding box center [357, 196] width 178 height 17
drag, startPoint x: 365, startPoint y: 196, endPoint x: 361, endPoint y: 205, distance: 9.9
click at [363, 200] on div "Seleccionar certificado Seleccionar certificado" at bounding box center [357, 196] width 178 height 17
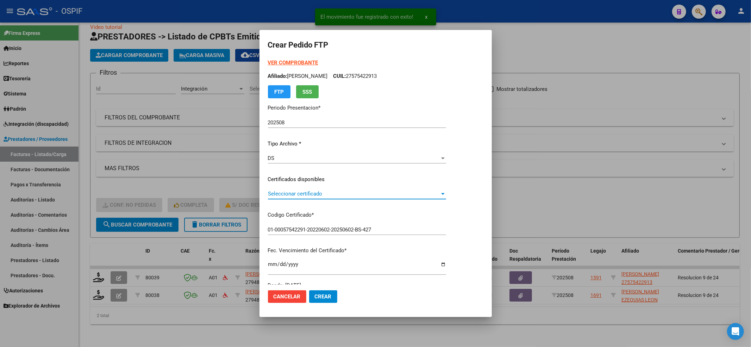
click at [361, 205] on div "Seleccionar certificado Seleccionar certificado" at bounding box center [357, 196] width 178 height 17
click at [361, 196] on span "Seleccionar certificado" at bounding box center [354, 193] width 172 height 6
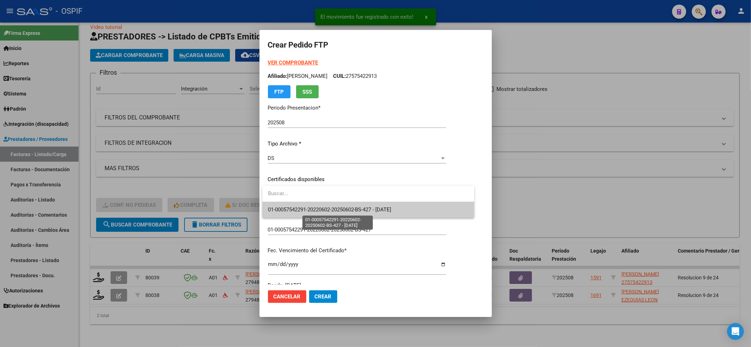
click at [354, 211] on span "01-00057542291-20220602-20250602-BS-427 - [DATE]" at bounding box center [330, 209] width 124 height 6
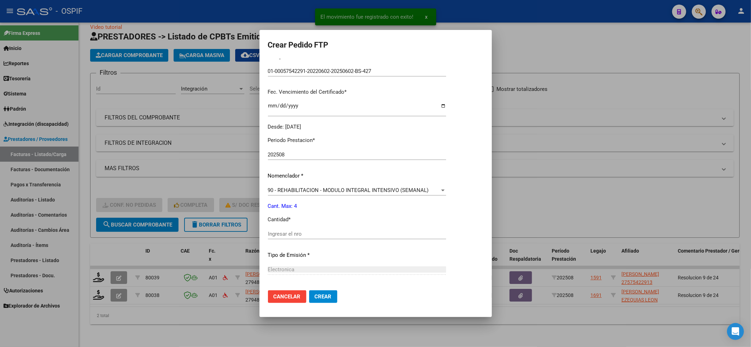
scroll to position [227, 0]
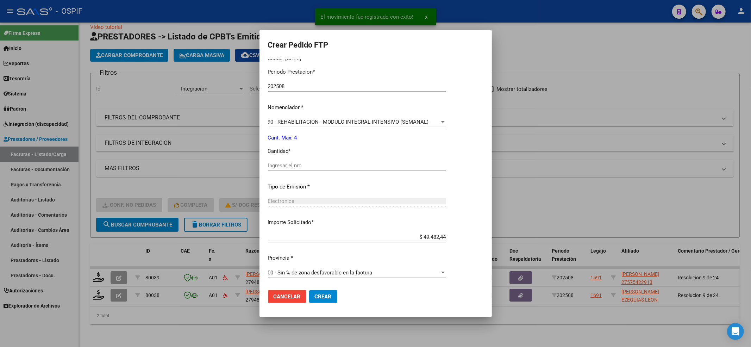
drag, startPoint x: 280, startPoint y: 164, endPoint x: 281, endPoint y: 170, distance: 6.4
click at [280, 164] on input "Ingresar el nro" at bounding box center [357, 165] width 178 height 6
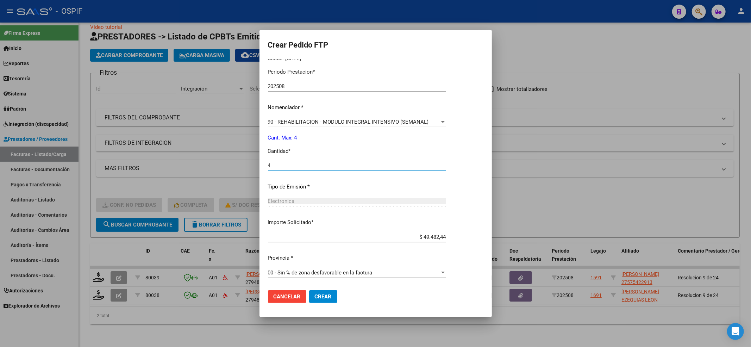
type input "4"
click at [327, 299] on button "Crear" at bounding box center [323, 296] width 28 height 13
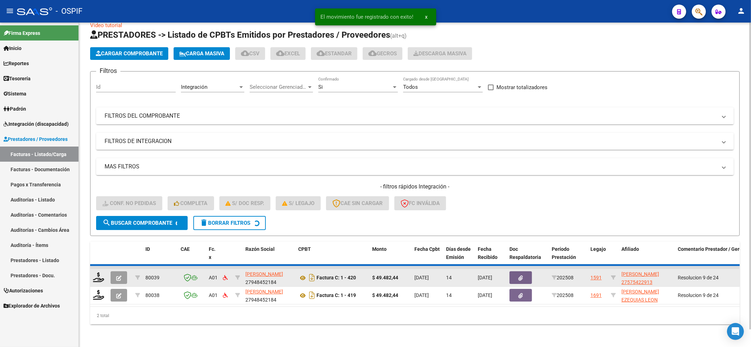
scroll to position [0, 0]
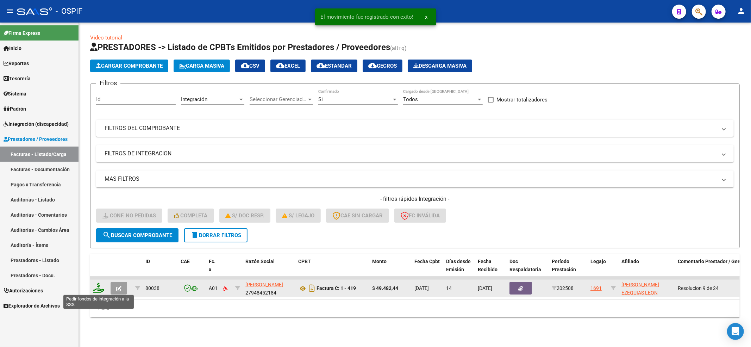
click at [99, 285] on icon at bounding box center [98, 288] width 11 height 10
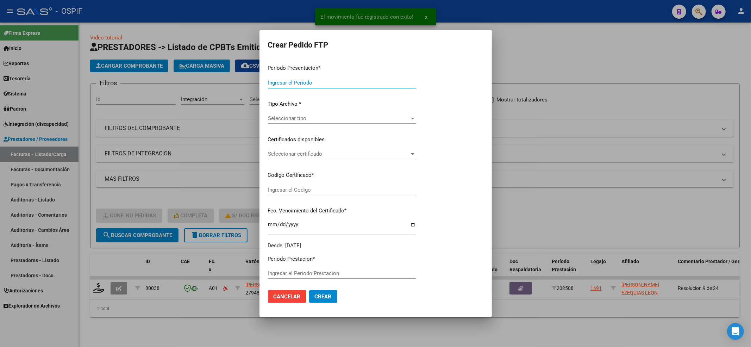
type input "202508"
type input "$ 49.482,44"
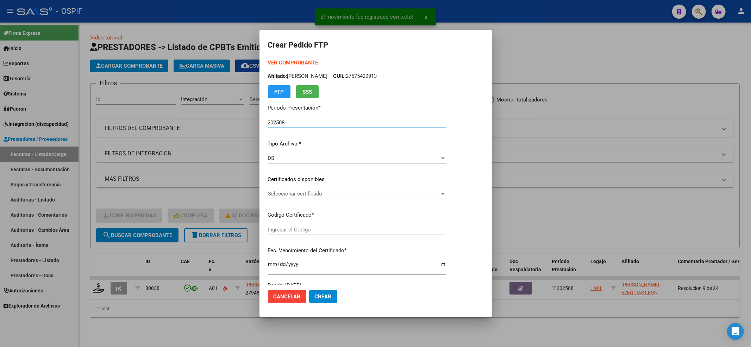
type input "0200055941877-20240313-20390313-BUE-427"
type input "[DATE]"
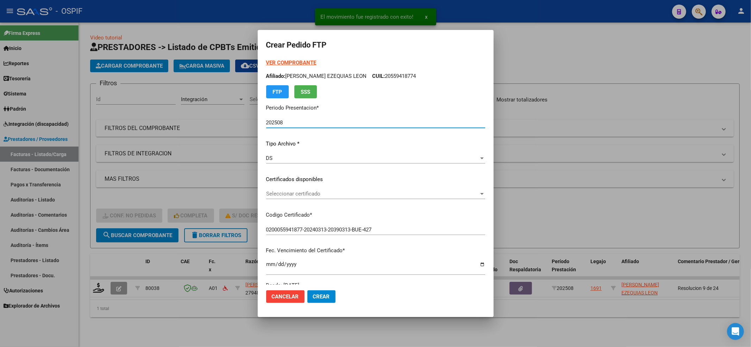
click at [282, 193] on span "Seleccionar certificado" at bounding box center [372, 193] width 213 height 6
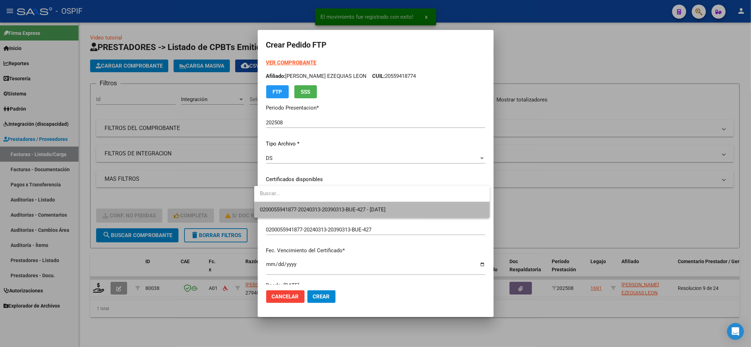
click at [280, 204] on span "0200055941877-20240313-20390313-BUE-427 - [DATE]" at bounding box center [372, 210] width 224 height 16
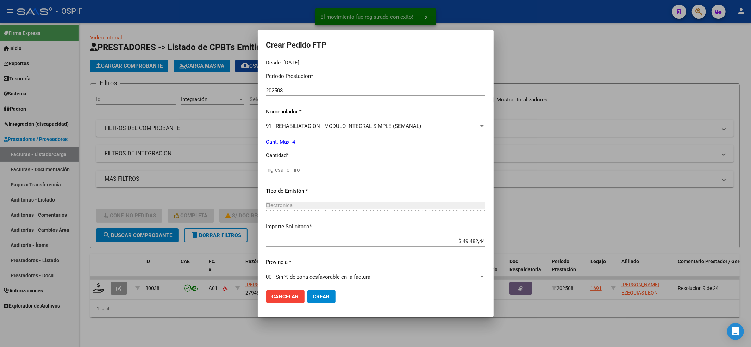
scroll to position [227, 0]
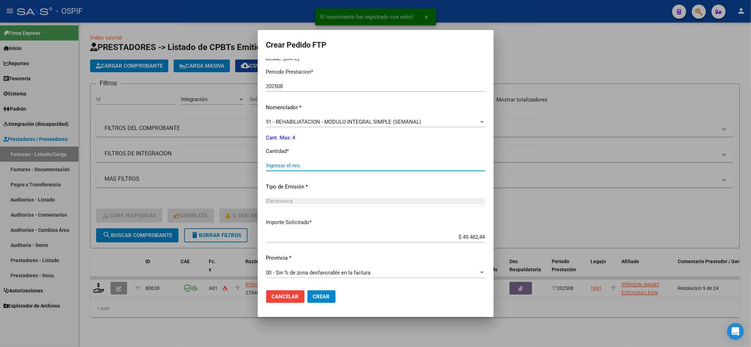
click at [272, 164] on input "Ingresar el nro" at bounding box center [375, 165] width 219 height 6
type input "4"
drag, startPoint x: 318, startPoint y: 294, endPoint x: 327, endPoint y: 292, distance: 9.1
click at [320, 294] on span "Crear" at bounding box center [321, 296] width 17 height 6
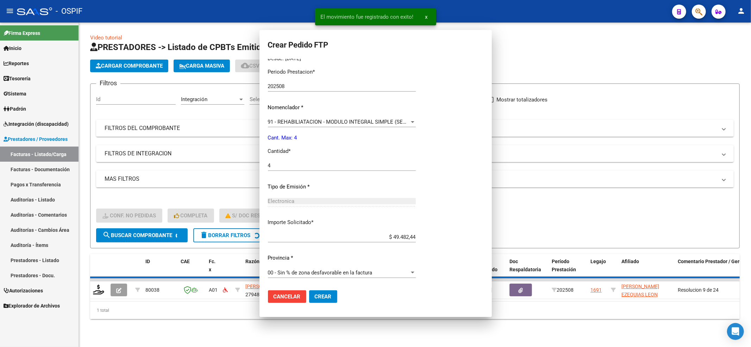
scroll to position [0, 0]
